Goal: Complete application form

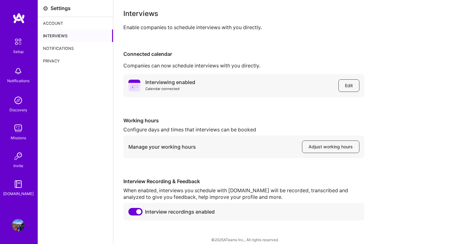
click at [59, 48] on div "Notifications" at bounding box center [75, 48] width 75 height 13
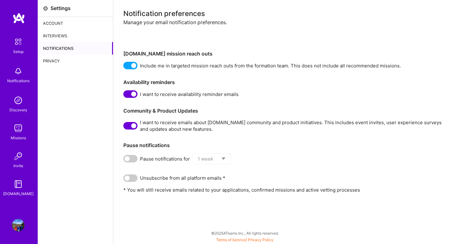
click at [61, 62] on div "Privacy" at bounding box center [75, 61] width 75 height 13
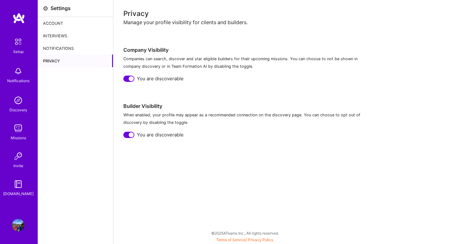
click at [21, 45] on img at bounding box center [18, 41] width 13 height 13
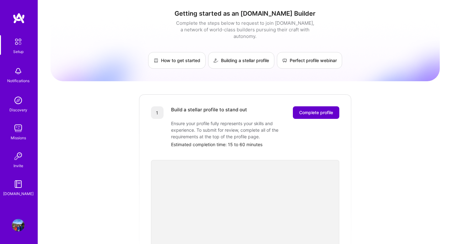
click at [302, 109] on span "Complete profile" at bounding box center [316, 112] width 34 height 6
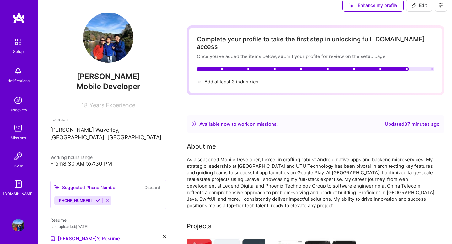
scroll to position [8, 0]
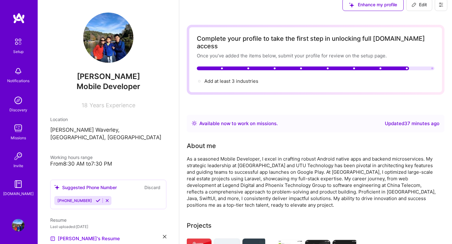
click at [426, 66] on div at bounding box center [315, 68] width 237 height 4
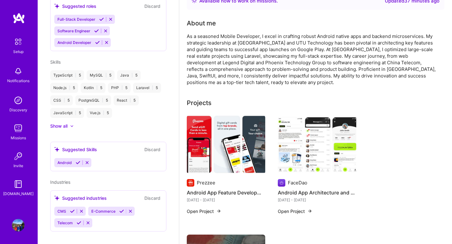
scroll to position [0, 0]
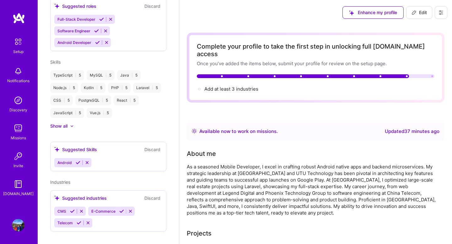
click at [407, 128] on div "Available now to work on missions . Updated 37 minutes ago" at bounding box center [315, 132] width 257 height 18
click at [432, 75] on div at bounding box center [432, 76] width 2 height 2
click at [415, 74] on div at bounding box center [315, 76] width 237 height 4
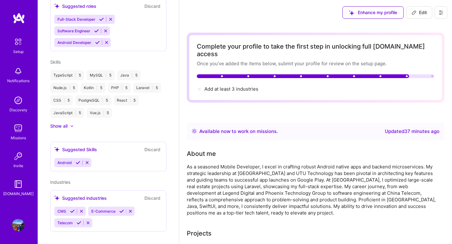
click at [275, 128] on div "Available now to work on missions ." at bounding box center [238, 132] width 78 height 8
click at [409, 128] on div "Updated 37 minutes ago" at bounding box center [411, 132] width 55 height 8
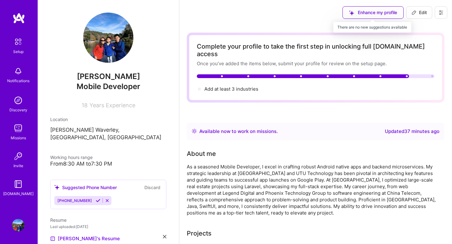
click at [381, 13] on div "Enhance my profile" at bounding box center [372, 12] width 61 height 13
click at [432, 75] on div at bounding box center [432, 76] width 2 height 2
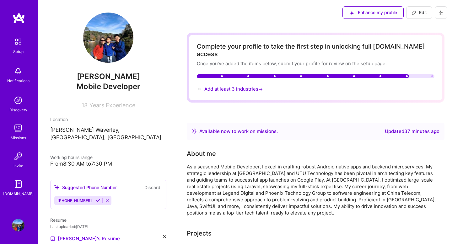
click at [224, 86] on span "Add at least 3 industries →" at bounding box center [234, 89] width 60 height 6
select select "US"
select select "Right Now"
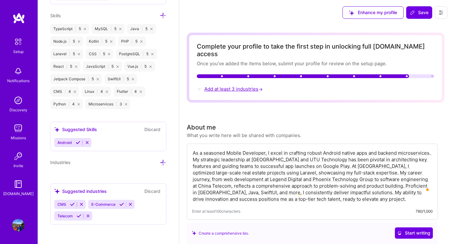
click at [247, 86] on span "Add at least 3 industries →" at bounding box center [234, 89] width 60 height 6
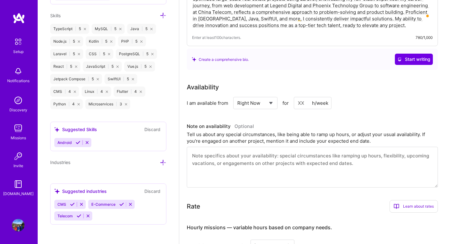
scroll to position [175, 0]
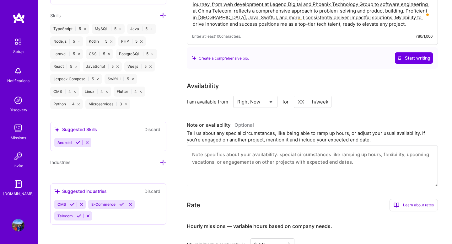
click at [300, 96] on input at bounding box center [312, 102] width 38 height 12
type input "50"
click at [304, 130] on div "Tell us about any special circumstances, like being able to ramp up hours, or a…" at bounding box center [312, 136] width 251 height 13
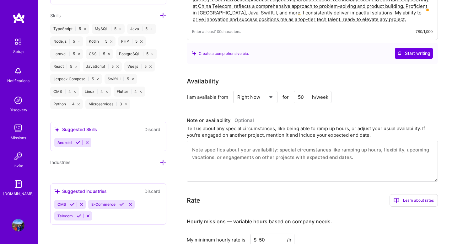
click at [303, 157] on textarea at bounding box center [312, 161] width 251 height 41
click at [304, 91] on input "50" at bounding box center [312, 97] width 38 height 12
click at [304, 91] on input "40" at bounding box center [312, 97] width 38 height 12
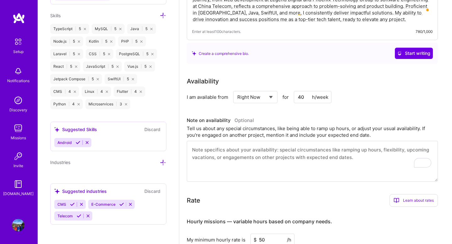
type input "40"
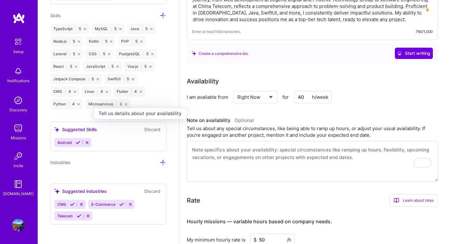
click at [305, 116] on h3 "Note on availability Optional" at bounding box center [312, 120] width 251 height 9
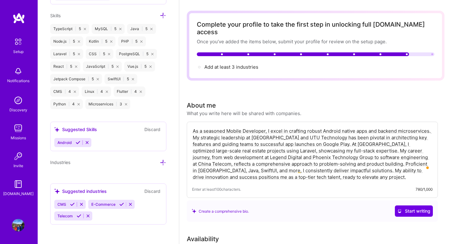
scroll to position [0, 0]
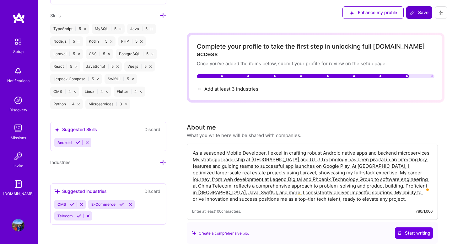
click at [418, 13] on span "Save" at bounding box center [419, 12] width 19 height 6
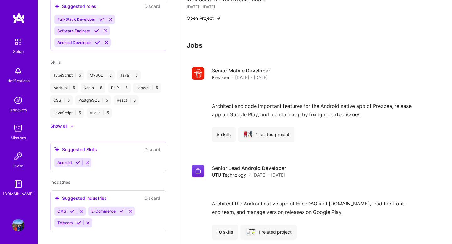
scroll to position [548, 0]
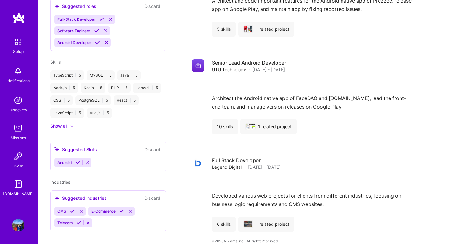
click at [72, 125] on icon at bounding box center [71, 126] width 3 height 2
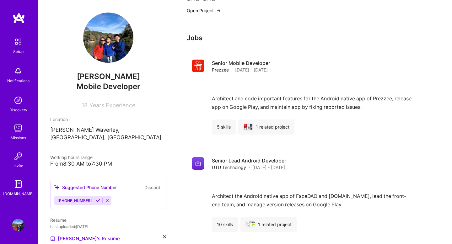
scroll to position [6, 0]
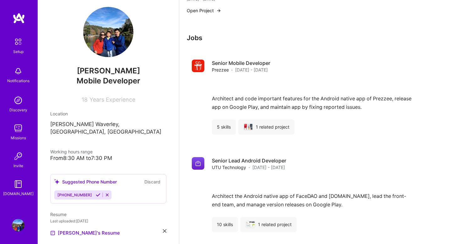
click at [108, 98] on span "Years Experience" at bounding box center [112, 99] width 46 height 7
click at [109, 140] on div "[PERSON_NAME] Mobile Developer 18 Years Experience Location [PERSON_NAME][GEOGR…" at bounding box center [108, 122] width 141 height 244
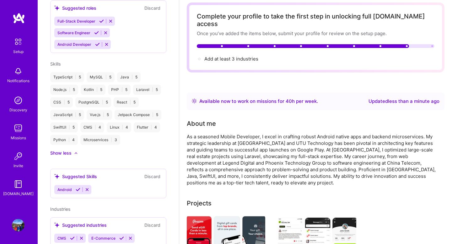
scroll to position [0, 0]
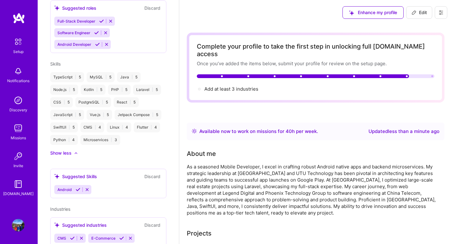
click at [432, 75] on div at bounding box center [432, 76] width 2 height 2
click at [210, 86] on span "Add at least 3 industries →" at bounding box center [234, 89] width 60 height 6
select select "US"
select select "Right Now"
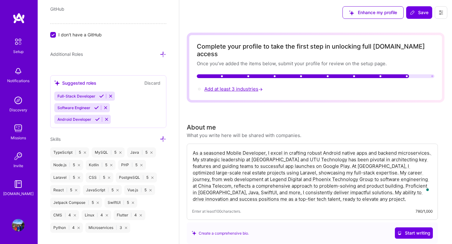
click at [210, 86] on span "Add at least 3 industries →" at bounding box center [234, 89] width 60 height 6
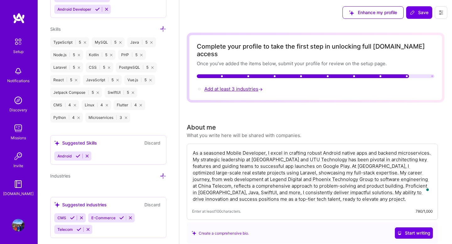
scroll to position [540, 0]
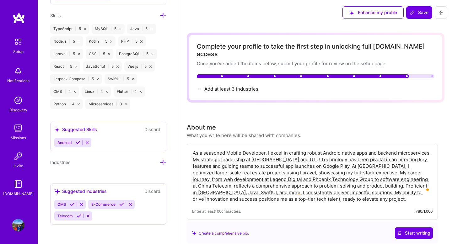
click at [199, 88] on div at bounding box center [199, 89] width 3 height 3
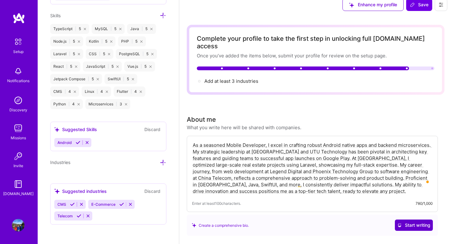
click at [417, 222] on span "Start writing" at bounding box center [413, 225] width 33 height 6
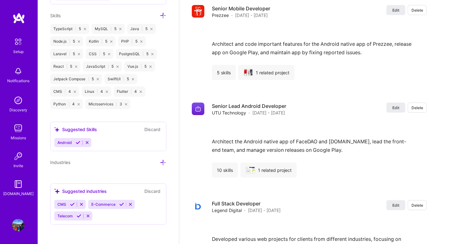
scroll to position [901, 0]
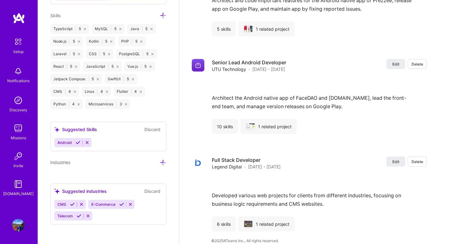
click at [164, 161] on icon at bounding box center [163, 162] width 7 height 7
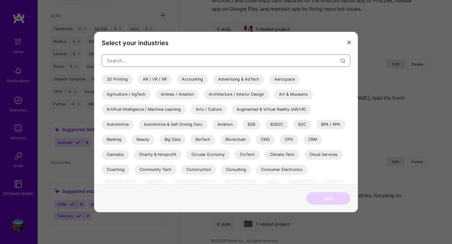
click at [151, 60] on input "modal" at bounding box center [224, 61] width 234 height 16
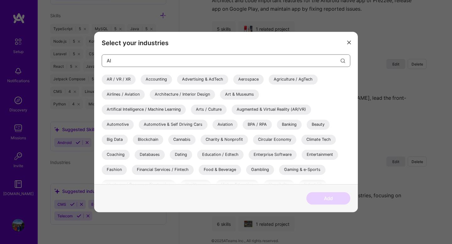
type input "A"
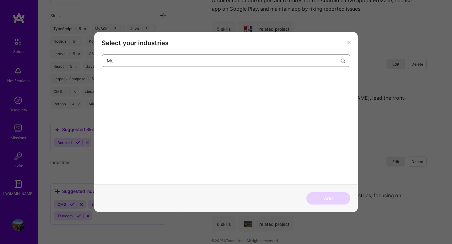
type input "M"
type input "a"
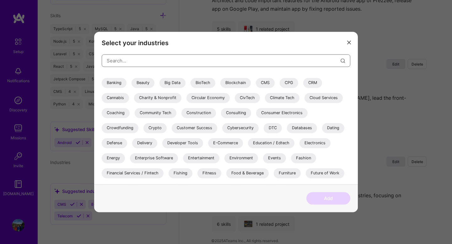
scroll to position [56, 0]
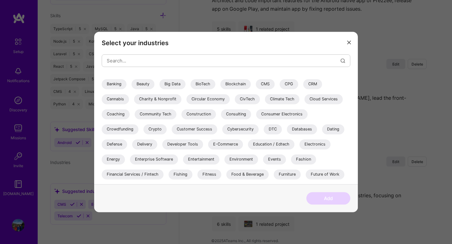
click at [243, 83] on div "Blockchain" at bounding box center [235, 84] width 30 height 10
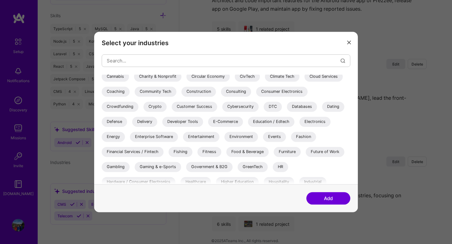
scroll to position [83, 0]
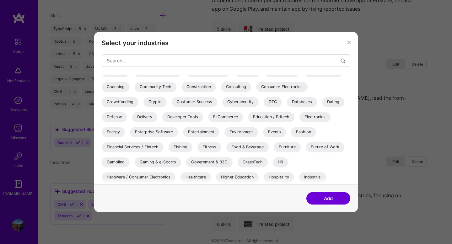
click at [231, 120] on div "E-Commerce" at bounding box center [225, 117] width 35 height 10
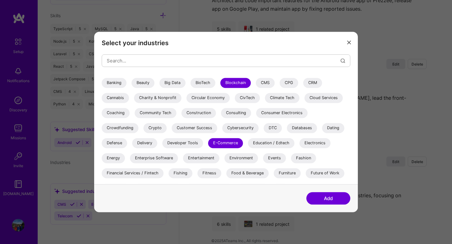
scroll to position [56, 0]
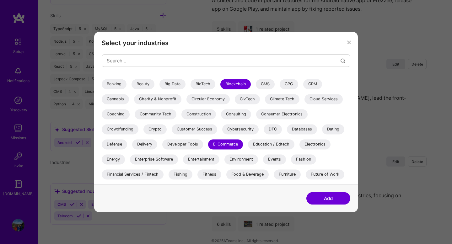
click at [242, 114] on div "Consulting" at bounding box center [236, 114] width 30 height 10
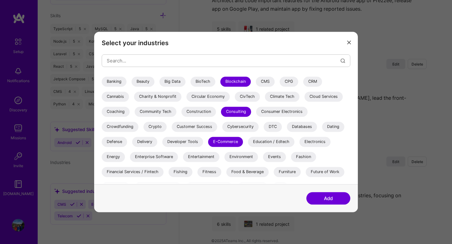
click at [241, 110] on div "Consulting" at bounding box center [236, 112] width 30 height 10
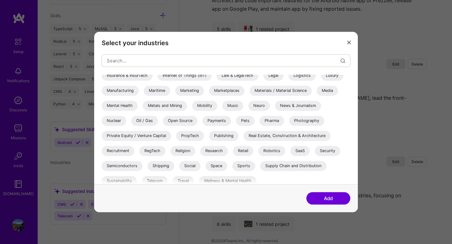
scroll to position [204, 0]
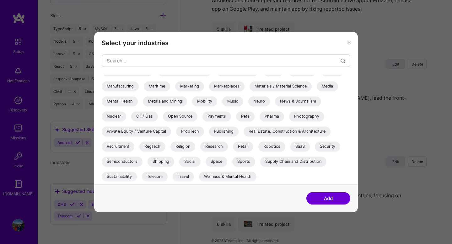
click at [299, 145] on div "SaaS" at bounding box center [299, 146] width 19 height 10
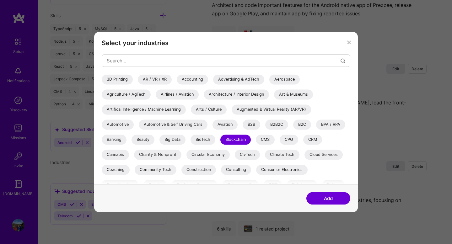
scroll to position [4, 0]
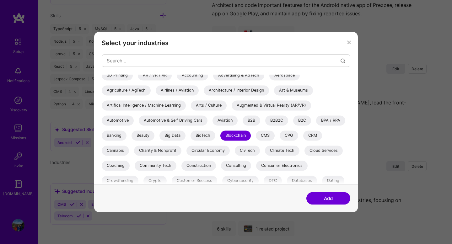
click at [158, 107] on div "Artifical Intelligence / Machine Learning" at bounding box center [144, 105] width 84 height 10
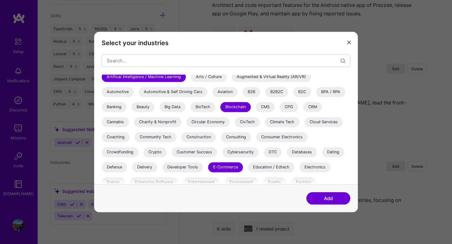
scroll to position [34, 0]
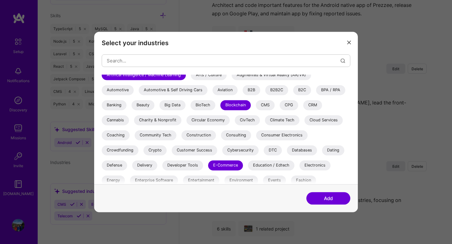
click at [318, 107] on div "CRM" at bounding box center [312, 105] width 19 height 10
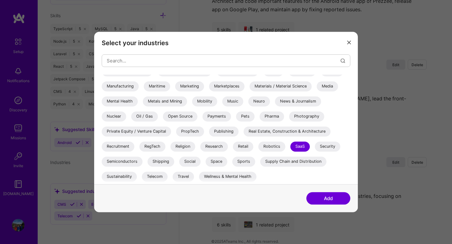
scroll to position [901, 0]
click at [315, 198] on button "Add" at bounding box center [328, 198] width 44 height 13
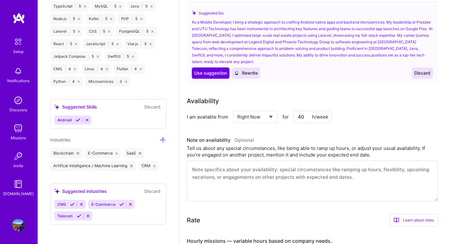
scroll to position [0, 0]
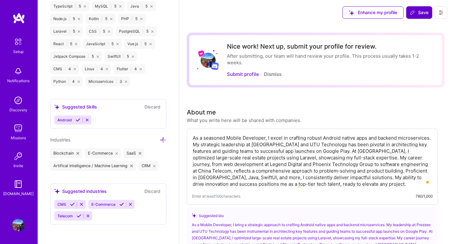
click at [417, 13] on span "Save" at bounding box center [419, 12] width 19 height 6
click at [238, 75] on button "Submit profile" at bounding box center [243, 74] width 32 height 7
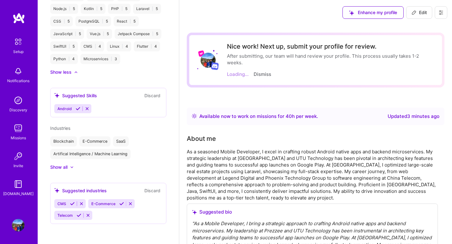
scroll to position [318, 0]
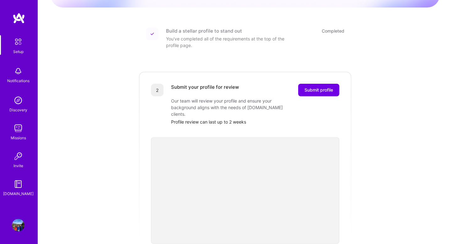
scroll to position [74, 0]
click at [320, 86] on span "Submit profile" at bounding box center [318, 89] width 29 height 6
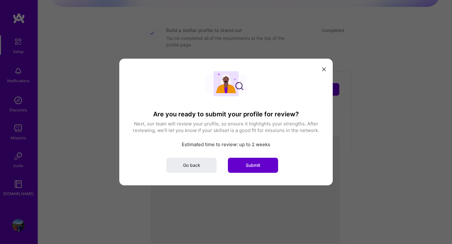
click at [259, 167] on span "Submit" at bounding box center [253, 165] width 14 height 6
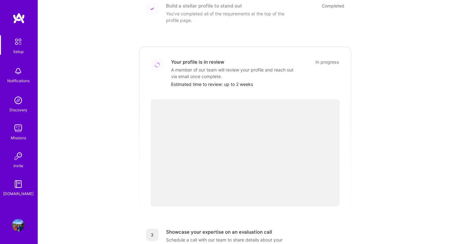
scroll to position [0, 0]
